Goal: Information Seeking & Learning: Compare options

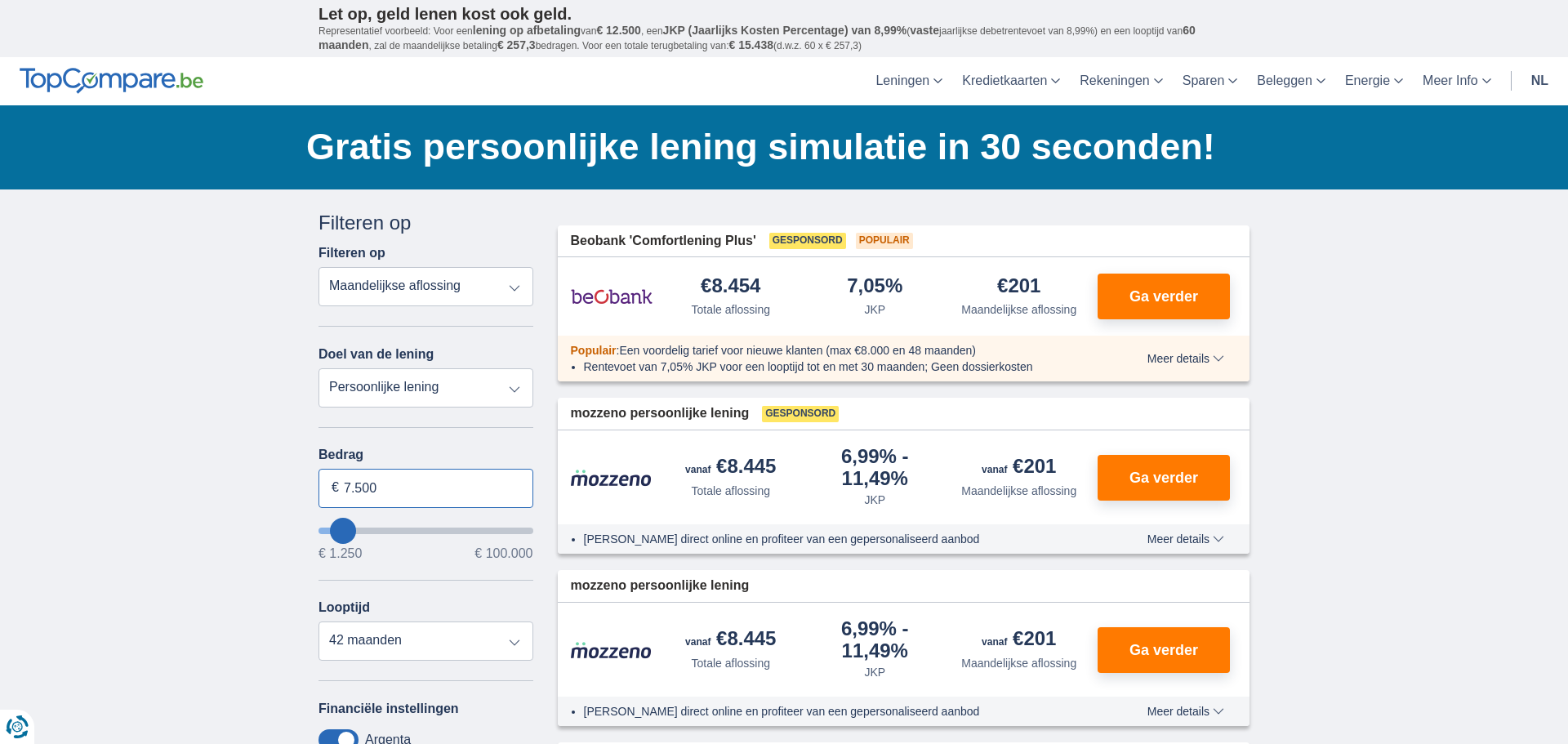
click at [379, 486] on input "7.500" at bounding box center [426, 488] width 215 height 40
type input "13250"
type input "13.250"
select select "60"
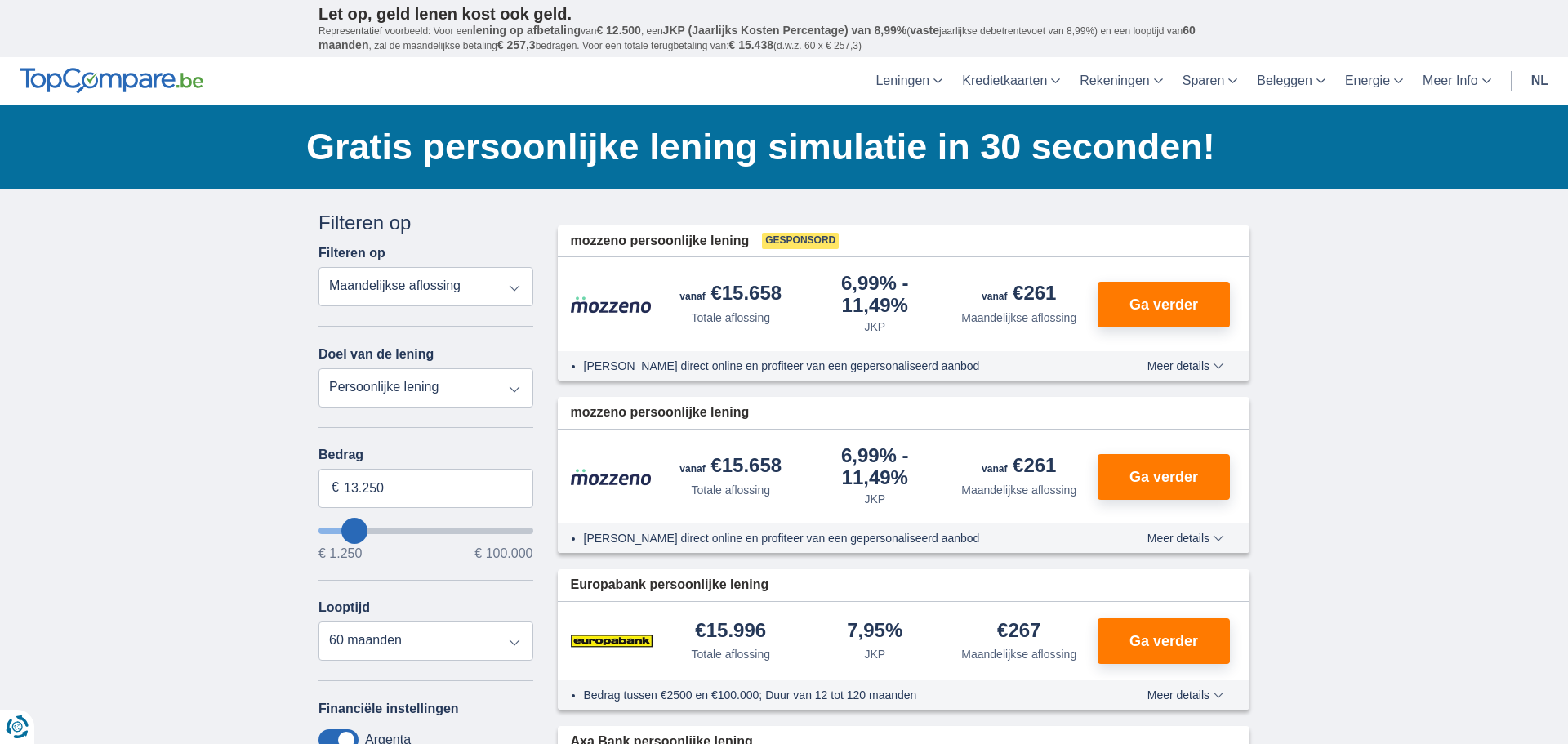
type input "12.250"
type input "12250"
type input "13.250"
type input "13250"
type input "32.250"
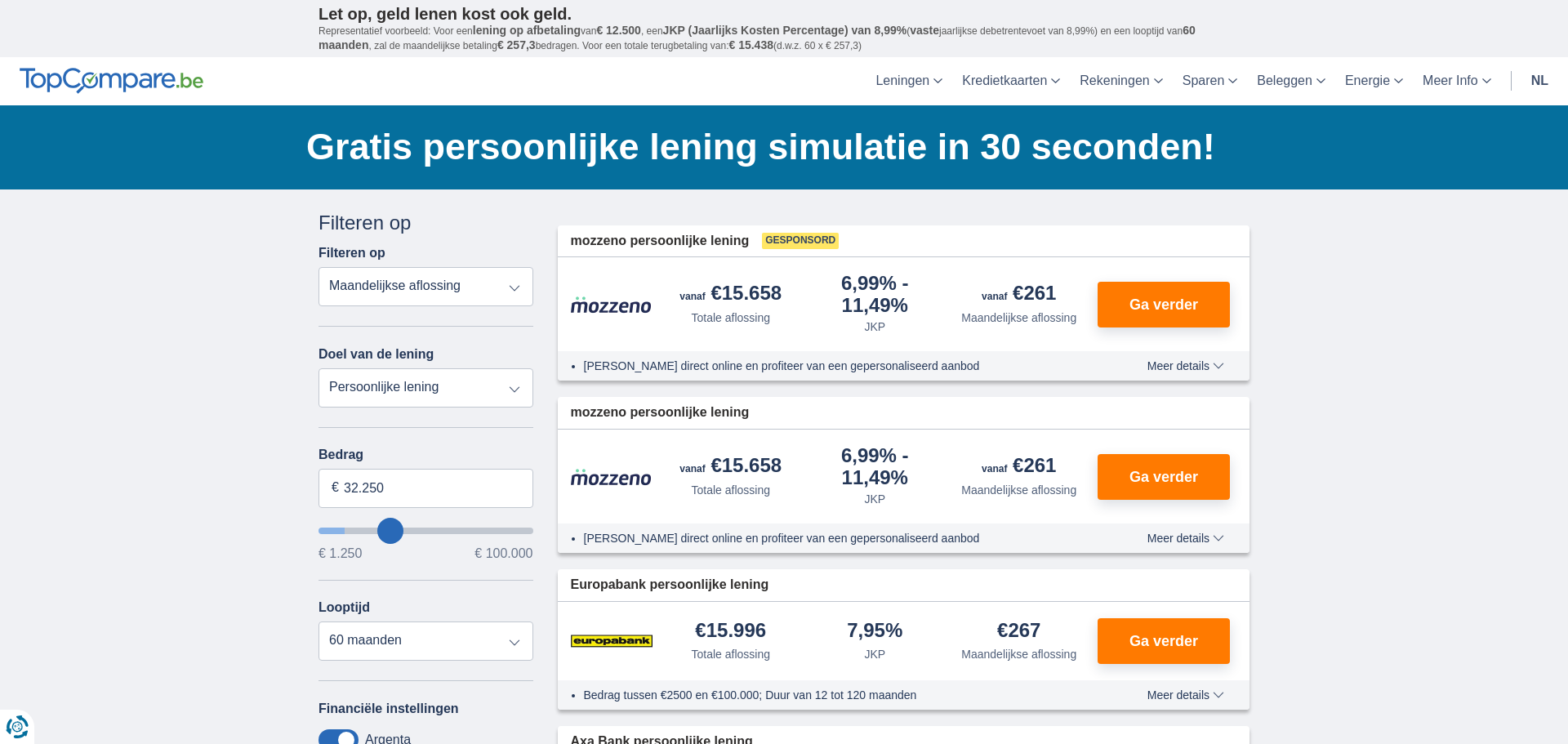
type input "32250"
click at [391, 530] on input "wantToBorrow" at bounding box center [426, 531] width 215 height 6
select select "120"
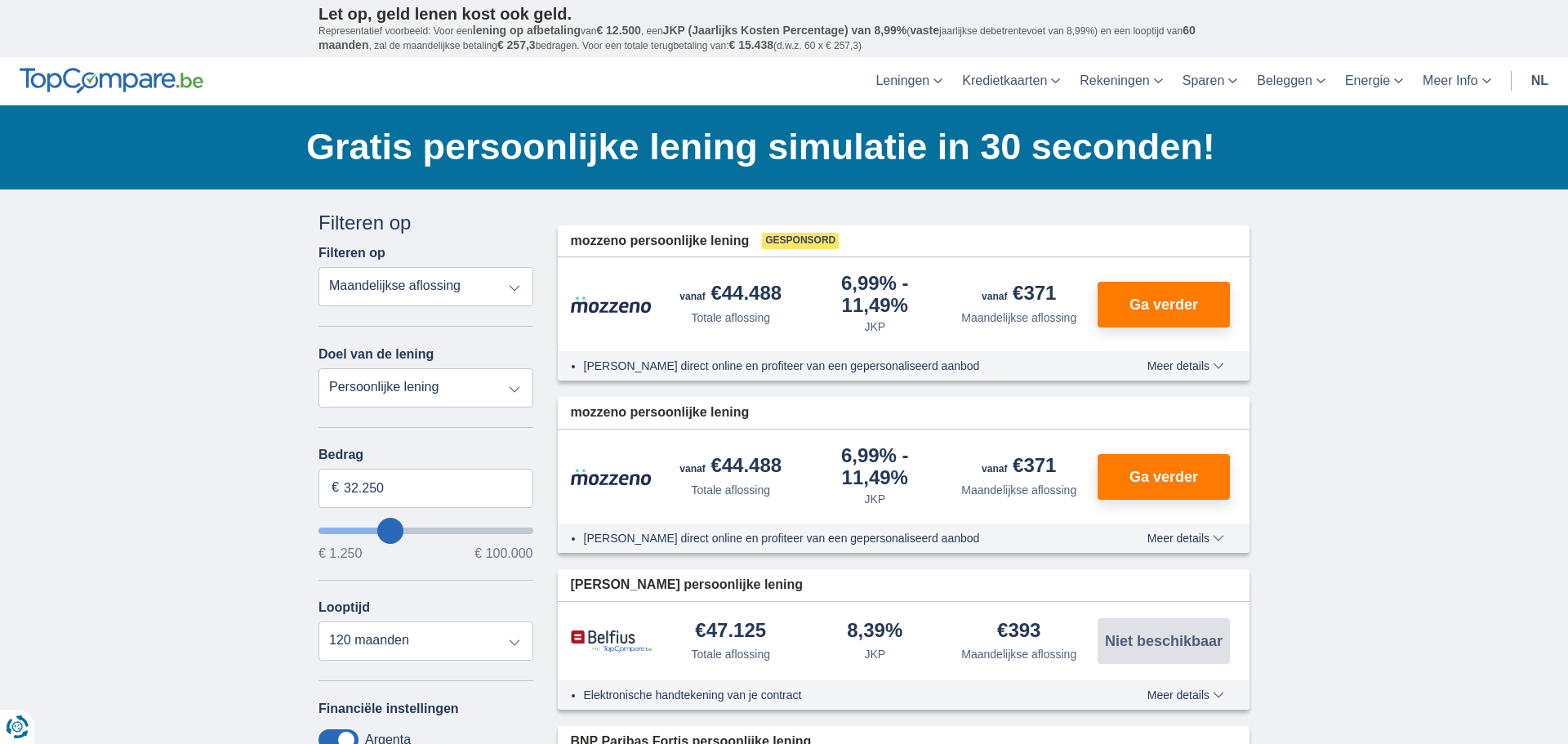
type input "31.250"
type input "30250"
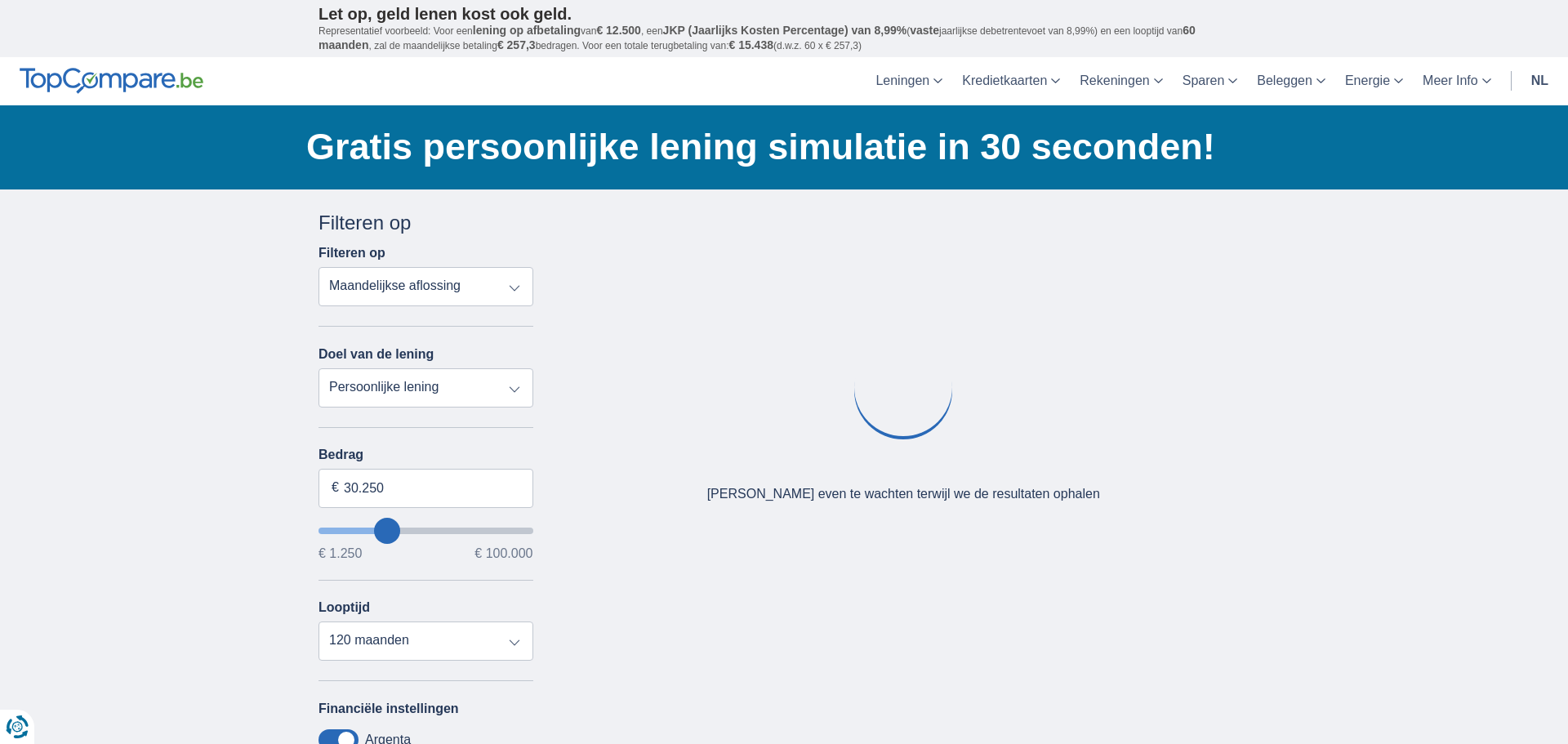
type input "29.250"
type input "29250"
type input "28.250"
type input "28250"
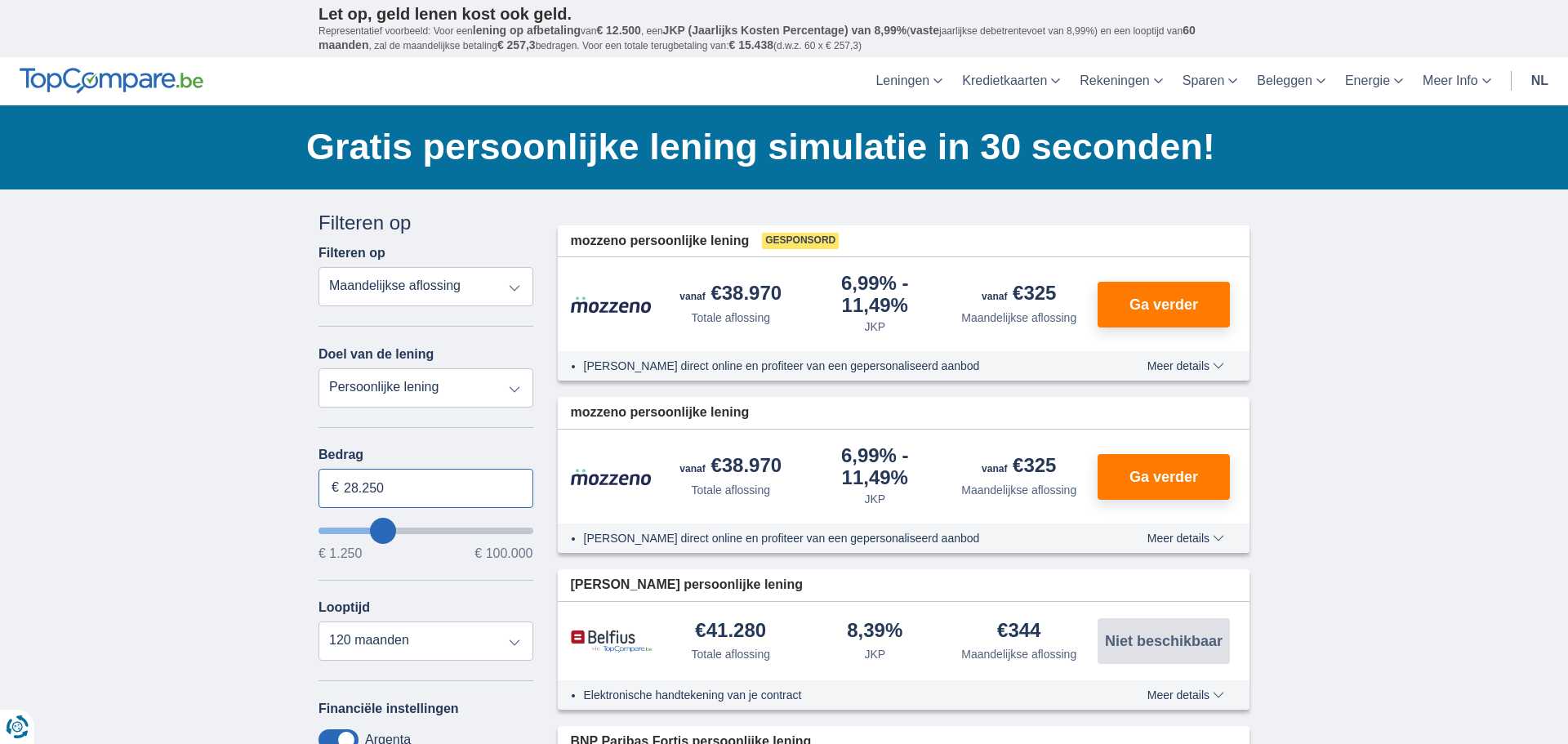
drag, startPoint x: 383, startPoint y: 488, endPoint x: 353, endPoint y: 488, distance: 30.0
click at [353, 488] on input "28.250" at bounding box center [426, 488] width 215 height 40
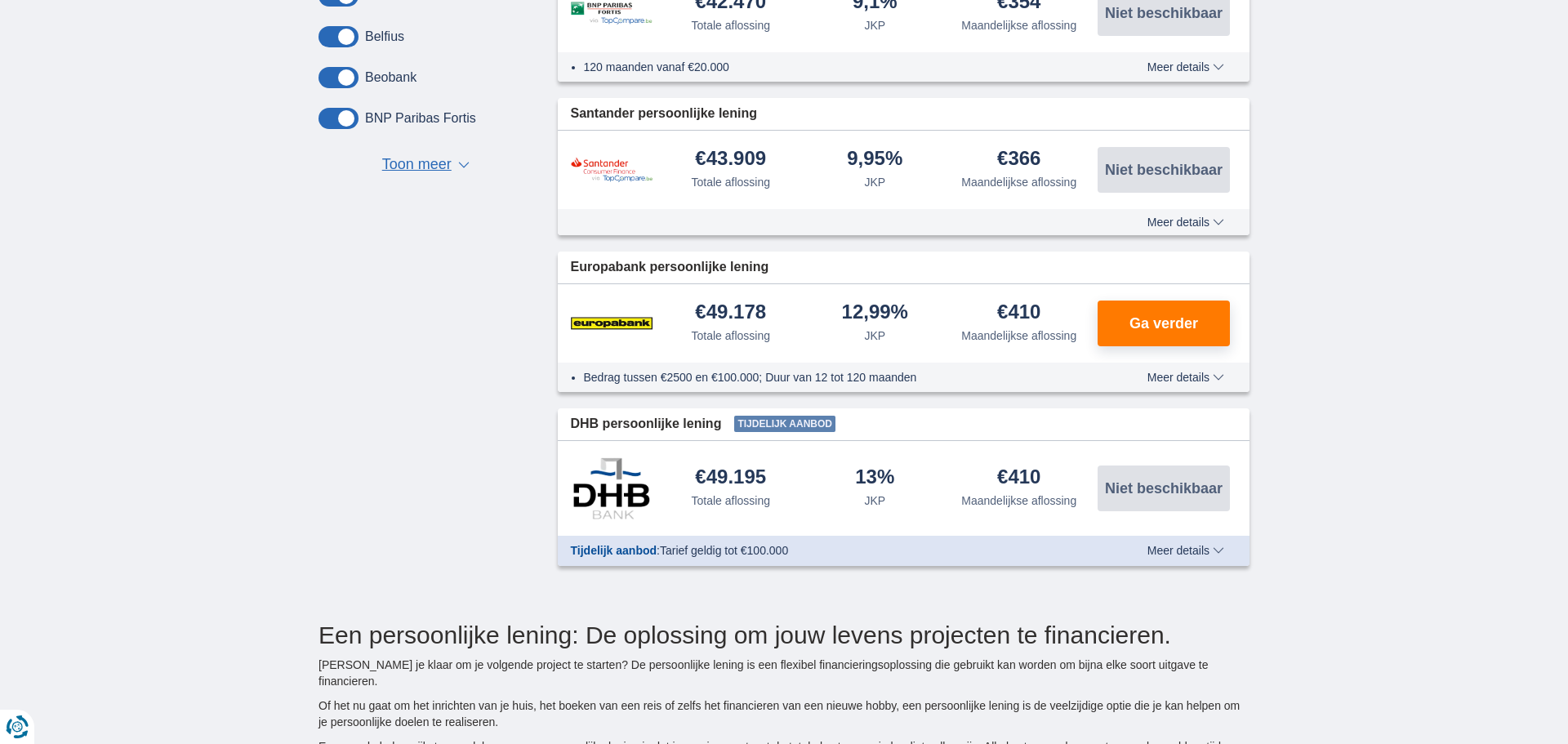
scroll to position [781, 0]
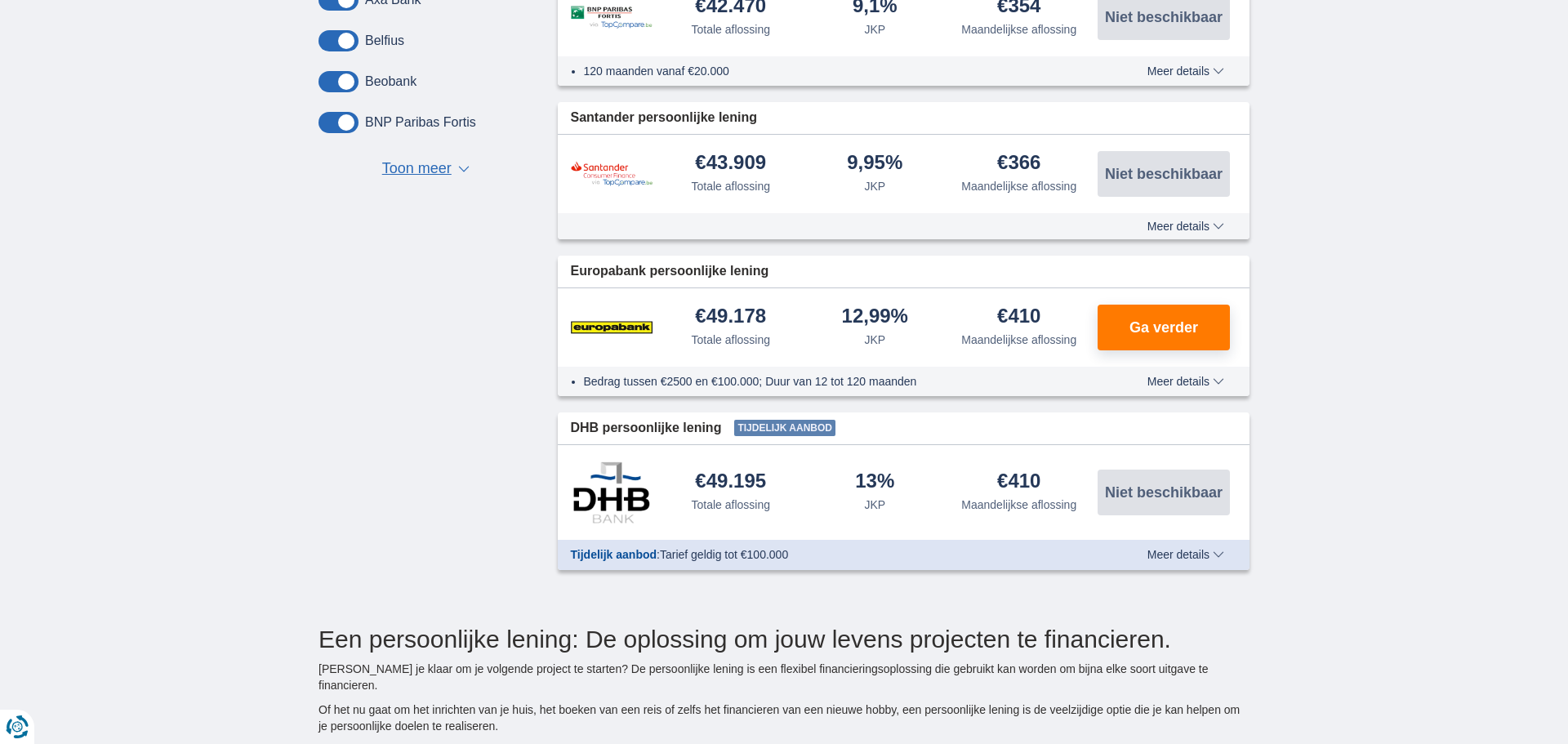
type input "25.000"
click at [1436, 588] on div "× widget.non-eligible-application.title widget.non-eligible-application.text no…" at bounding box center [784, 9] width 1568 height 1201
type input "25250"
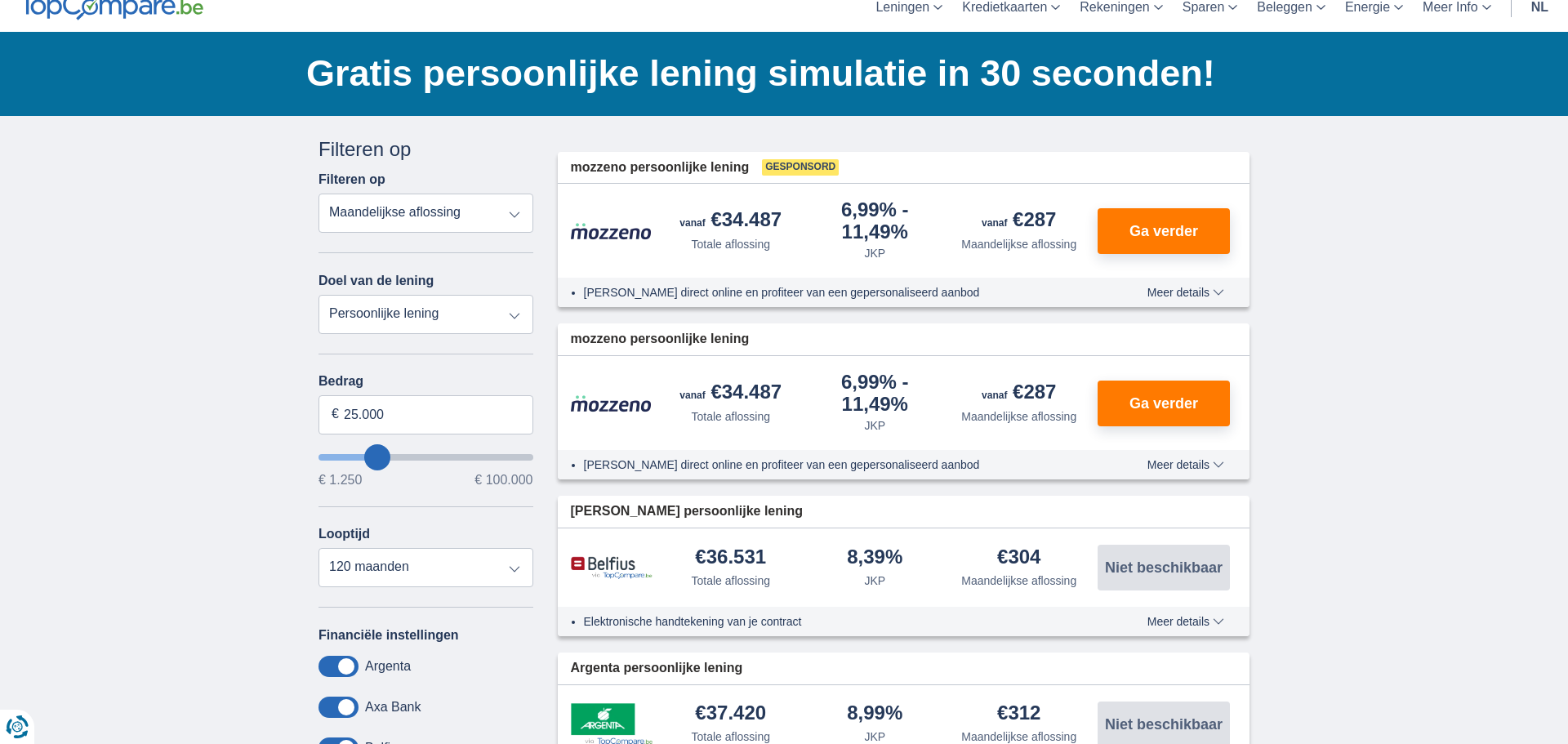
scroll to position [65, 0]
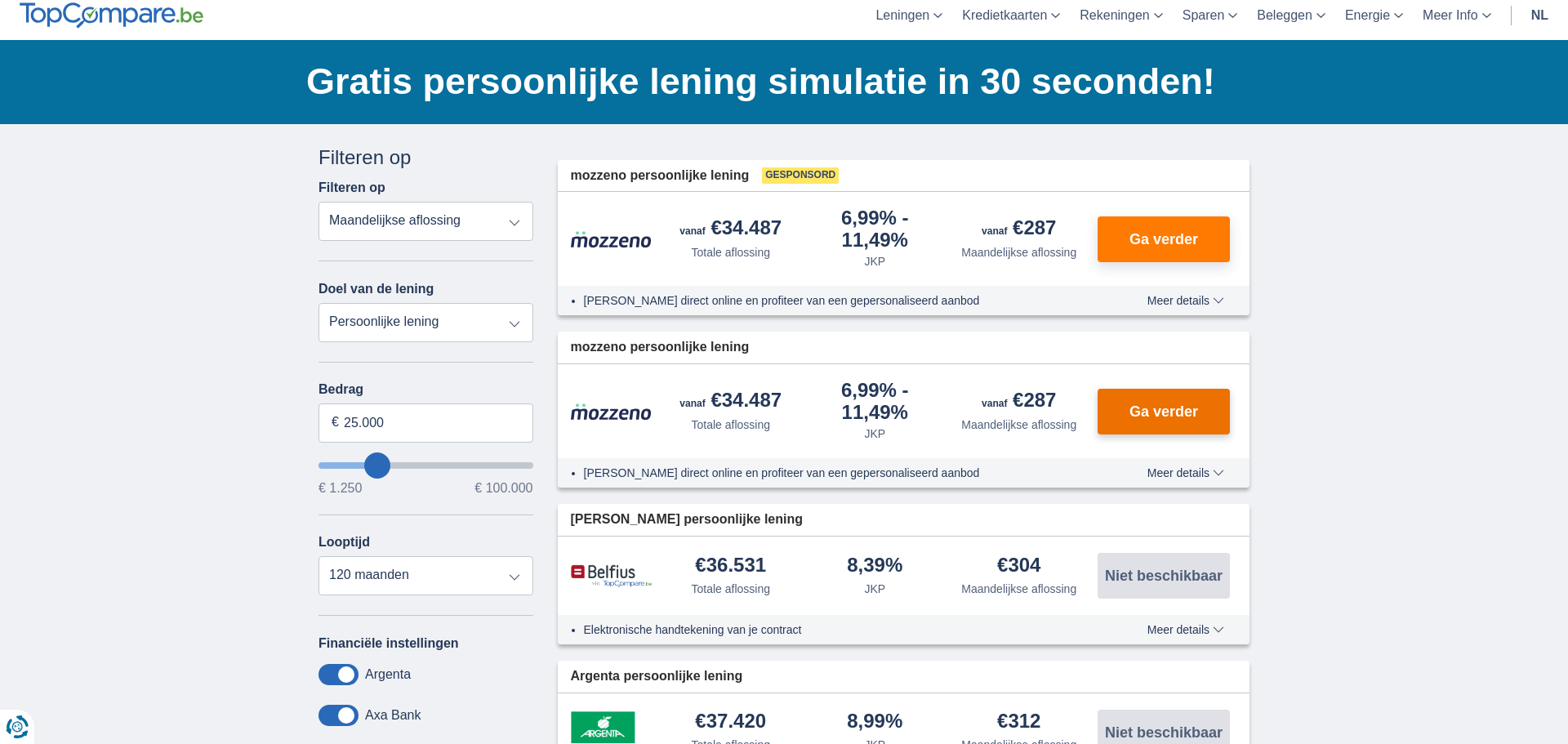
click at [1189, 414] on span "Ga verder" at bounding box center [1163, 412] width 69 height 15
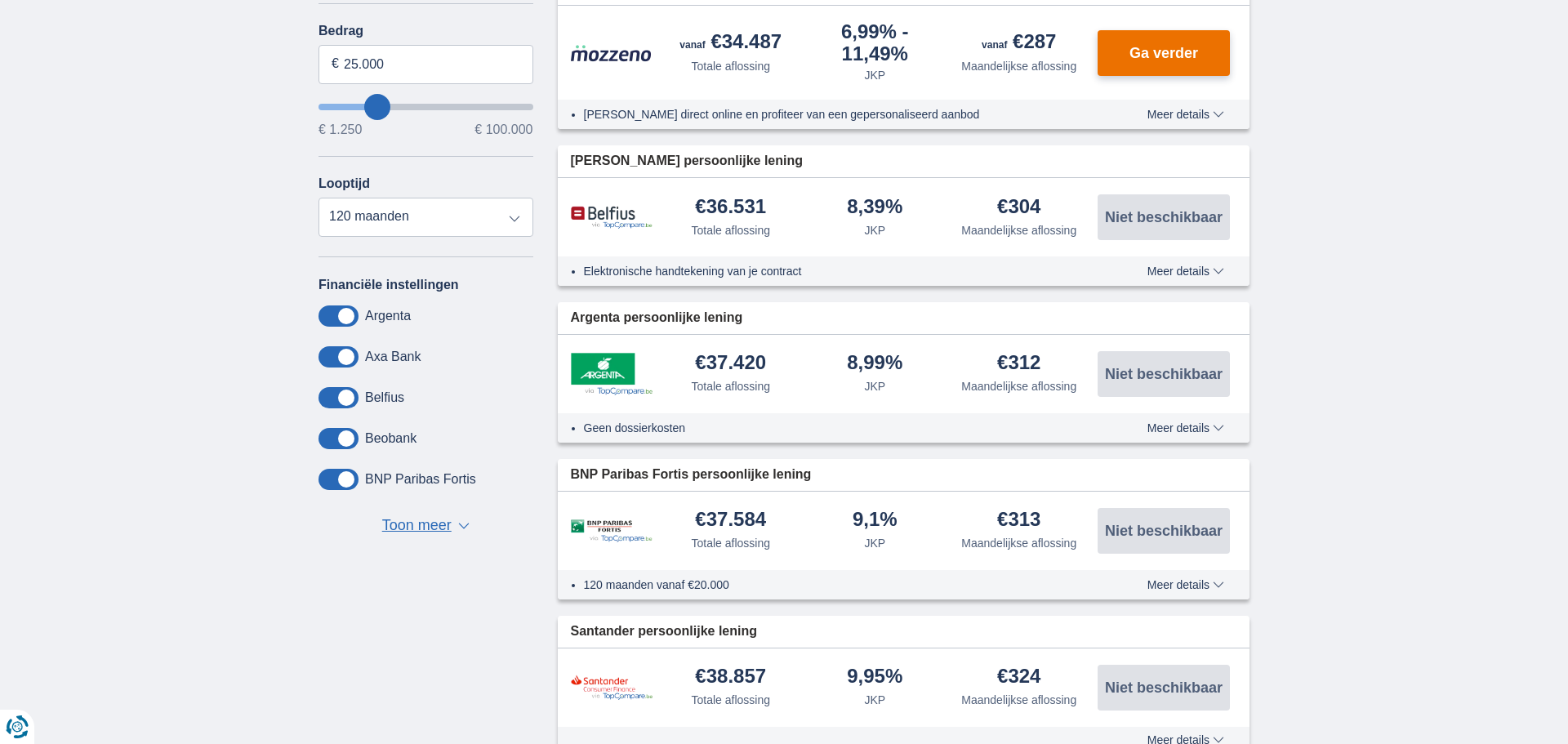
scroll to position [452, 0]
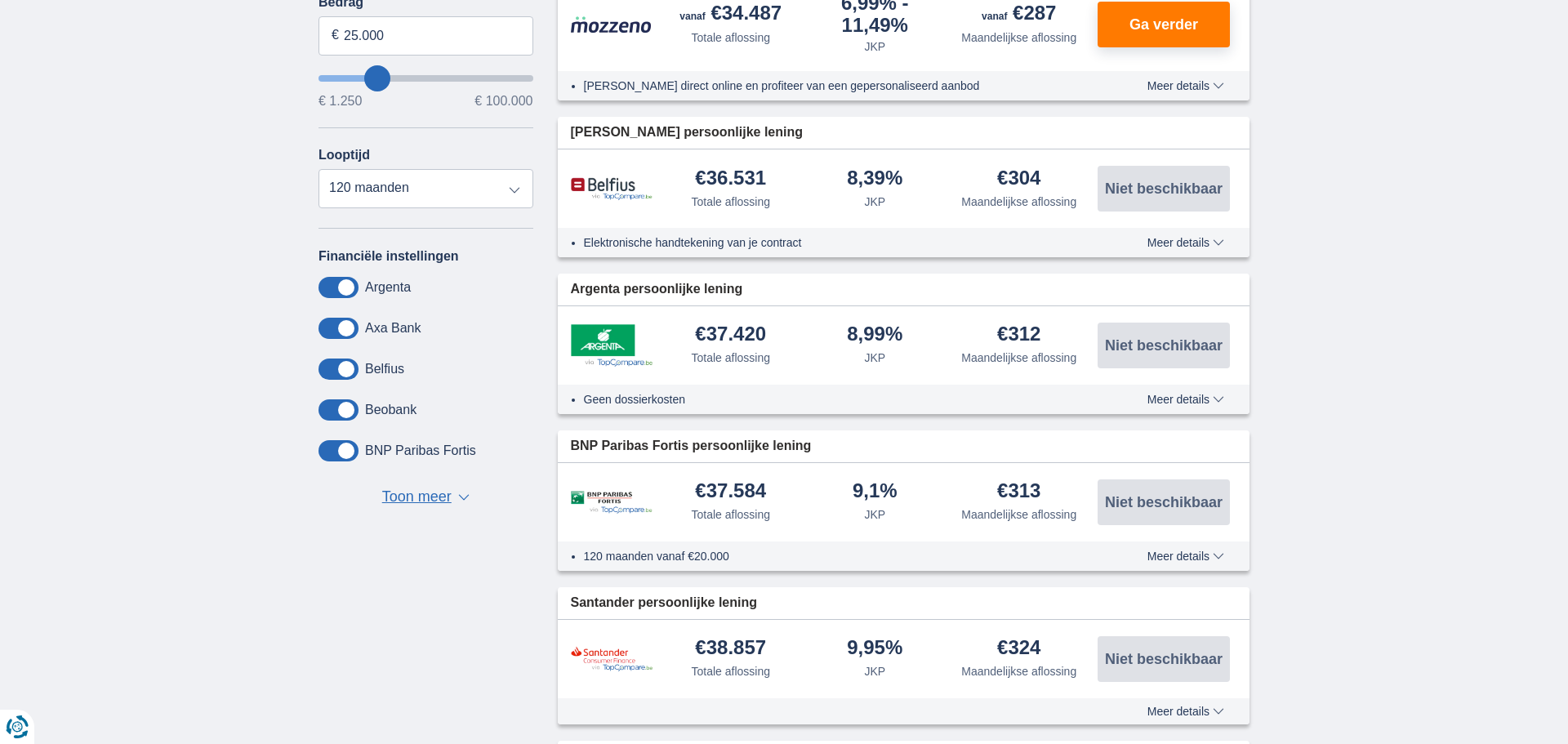
click at [462, 500] on span "▼" at bounding box center [464, 497] width 11 height 6
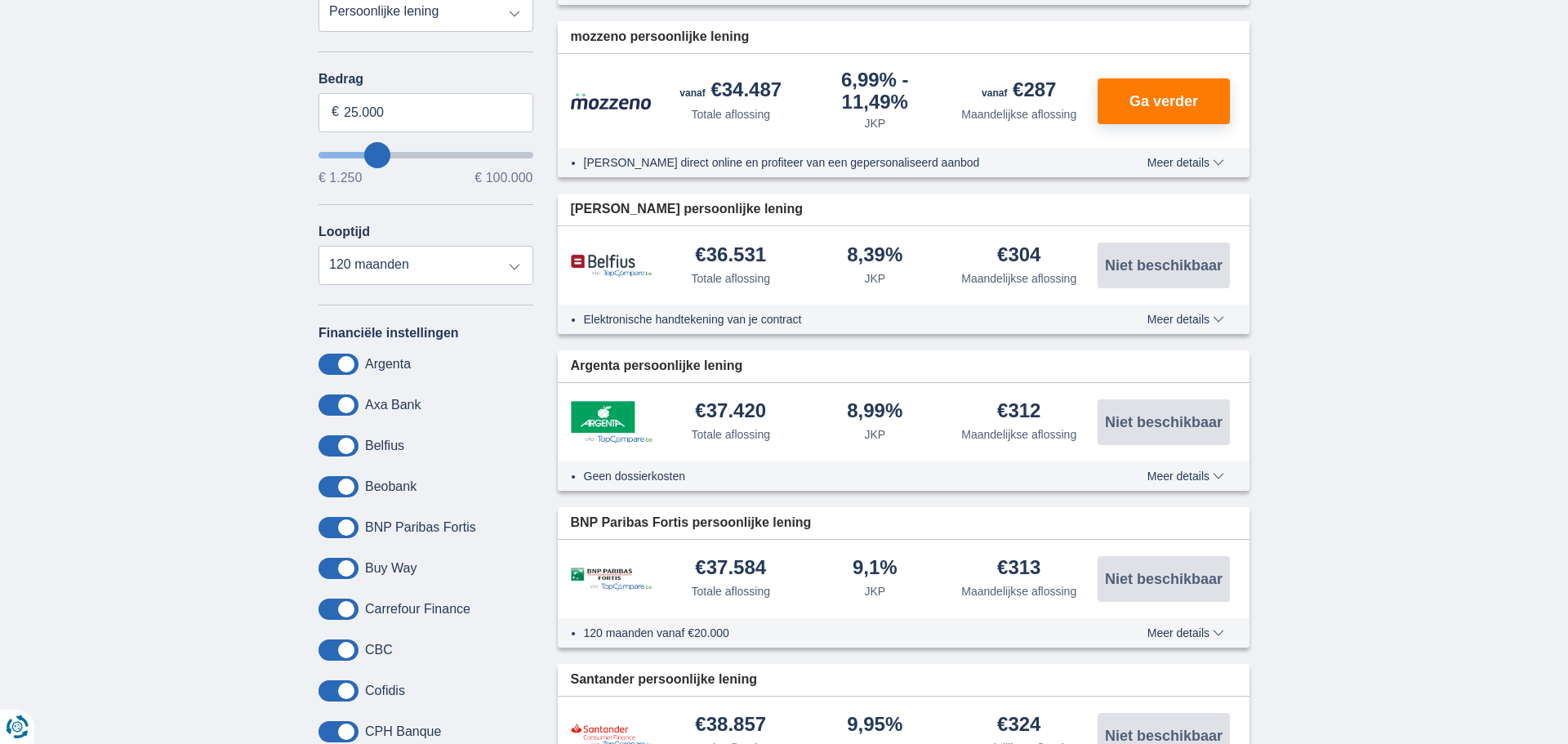
scroll to position [373, 0]
